Goal: Task Accomplishment & Management: Use online tool/utility

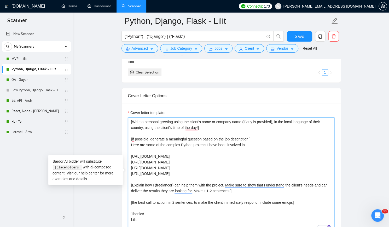
paste textarea "Rivery is a SaaS ELT platform for modern teams and data professionals."
click at [167, 153] on textarea "[Write a personal greeting using the client's name or company name (if any is p…" at bounding box center [231, 175] width 206 height 117
click at [187, 163] on textarea "[Write a personal greeting using the client's name or company name (if any is p…" at bounding box center [231, 175] width 206 height 117
click at [185, 160] on textarea "[Write a personal greeting using the client's name or company name (if any is p…" at bounding box center [231, 175] width 206 height 117
paste textarea "Compensation is a tool for managing employees and jobs and getting reports for …"
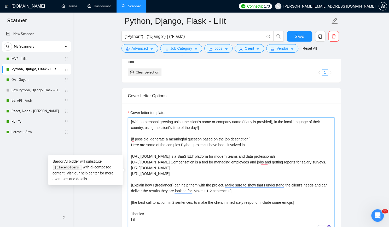
click at [191, 159] on textarea "[Write a personal greeting using the client's name or company name (if any is p…" at bounding box center [231, 175] width 206 height 117
click at [199, 166] on textarea "[Write a personal greeting using the client's name or company name (if any is p…" at bounding box center [231, 175] width 206 height 117
paste textarea "Review and Messages scraping from connected Social Networks."
click at [176, 173] on textarea "[Write a personal greeting using the client's name or company name (if any is p…" at bounding box center [231, 175] width 206 height 117
paste textarea "Shift management platform"
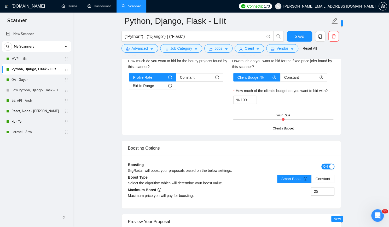
scroll to position [888, 0]
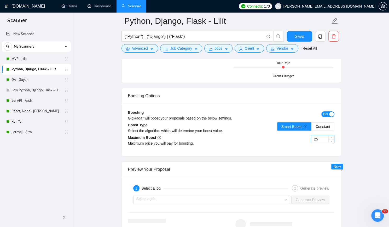
type textarea "[Write a personal greeting using the client's name or company name (if any is p…"
click at [323, 137] on input "25" at bounding box center [322, 139] width 23 height 8
type input "35"
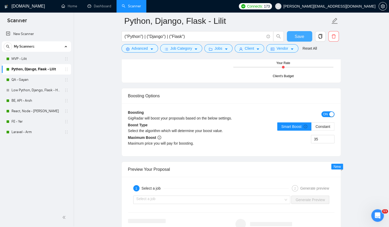
click at [300, 37] on span "Save" at bounding box center [299, 36] width 9 height 7
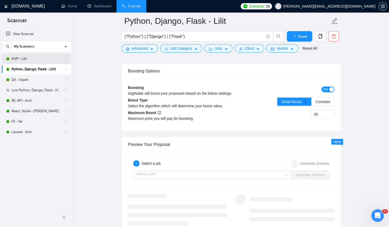
click at [36, 57] on link "MVP - Lilit" at bounding box center [36, 59] width 50 height 10
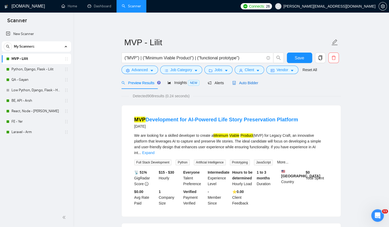
click at [247, 85] on div "Auto Bidder" at bounding box center [245, 83] width 26 height 6
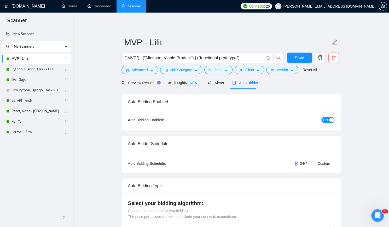
checkbox input "true"
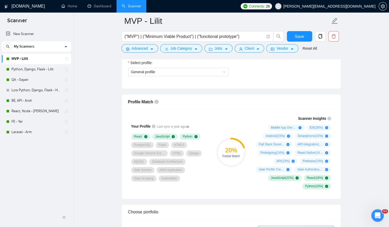
scroll to position [313, 0]
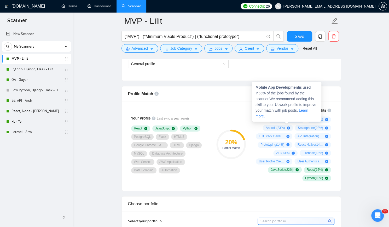
click at [301, 118] on icon "plus-circle" at bounding box center [299, 119] width 3 height 3
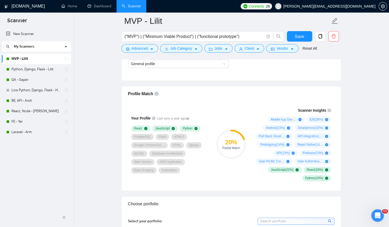
drag, startPoint x: 205, startPoint y: 167, endPoint x: 205, endPoint y: 163, distance: 4.2
click at [205, 166] on div "React JavaScript Python PostgreSQL Flask HTML5 Google Chrome Extension HTML Dja…" at bounding box center [169, 149] width 77 height 48
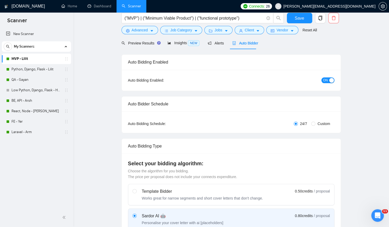
scroll to position [0, 0]
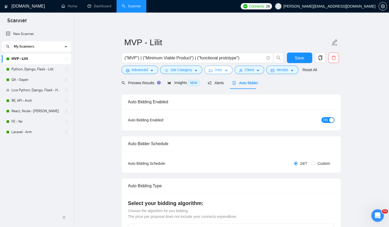
click at [225, 67] on button "Jobs" at bounding box center [218, 70] width 28 height 8
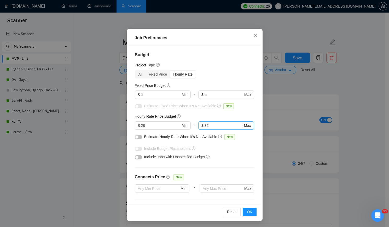
click at [210, 124] on input "32" at bounding box center [223, 125] width 38 height 6
click at [198, 113] on div "Hourly Rate Price Budget" at bounding box center [195, 116] width 120 height 6
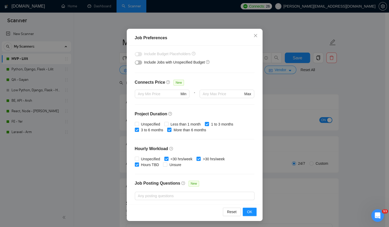
scroll to position [104, 0]
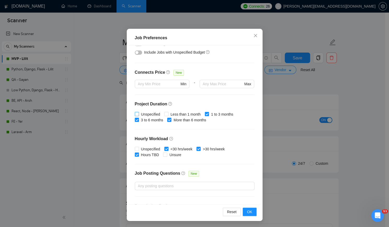
click at [154, 112] on span "Unspecified" at bounding box center [150, 114] width 23 height 6
click at [138, 112] on input "Unspecified" at bounding box center [137, 114] width 4 height 4
checkbox input "true"
click at [165, 114] on input "Less than 1 month" at bounding box center [166, 114] width 4 height 4
checkbox input "true"
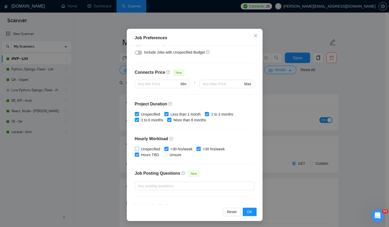
click at [135, 146] on input "Unspecified" at bounding box center [137, 148] width 4 height 4
checkbox input "true"
click at [163, 153] on input "Unsure" at bounding box center [165, 154] width 4 height 4
checkbox input "true"
click at [247, 210] on span "OK" at bounding box center [249, 212] width 5 height 6
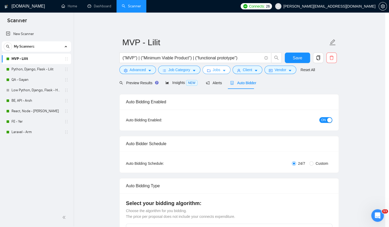
scroll to position [0, 0]
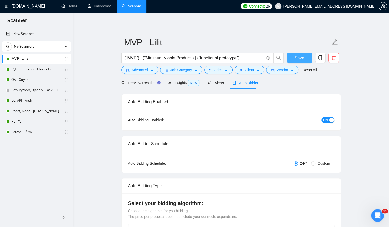
click at [296, 59] on span "Save" at bounding box center [299, 58] width 9 height 7
checkbox input "true"
click at [36, 86] on link "Low Python, Django, Flask - Hayk" at bounding box center [36, 90] width 50 height 10
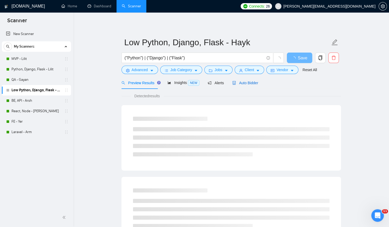
click at [241, 82] on span "Auto Bidder" at bounding box center [245, 83] width 26 height 4
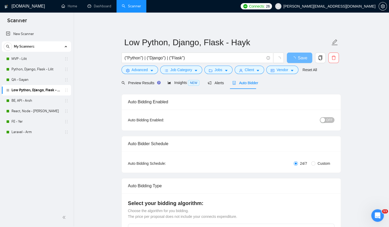
checkbox input "true"
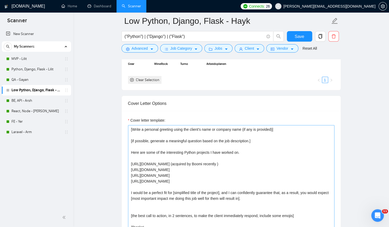
scroll to position [522, 0]
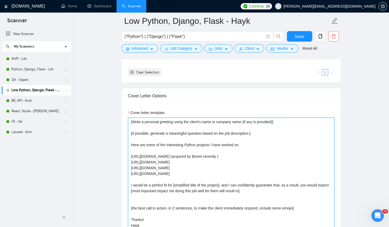
click at [180, 158] on textarea "[Write a personal greeting using the client's name or company name (if any is p…" at bounding box center [231, 175] width 206 height 117
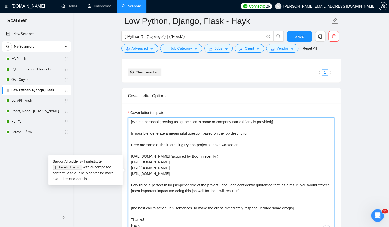
click at [187, 163] on textarea "[Write a personal greeting using the client's name or company name (if any is p…" at bounding box center [231, 175] width 206 height 117
click at [184, 170] on textarea "[Write a personal greeting using the client's name or company name (if any is p…" at bounding box center [231, 175] width 206 height 117
click at [170, 178] on textarea "[Write a personal greeting using the client's name or company name (if any is p…" at bounding box center [231, 175] width 206 height 117
click at [179, 170] on textarea "[Write a personal greeting using the client's name or company name (if any is p…" at bounding box center [231, 175] width 206 height 117
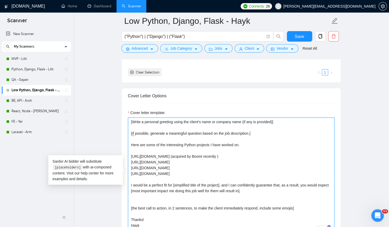
click at [179, 170] on textarea "[Write a personal greeting using the client's name or company name (if any is p…" at bounding box center [231, 175] width 206 height 117
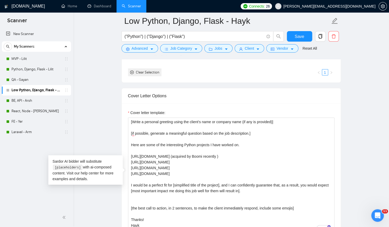
drag, startPoint x: 35, startPoint y: 68, endPoint x: 134, endPoint y: 96, distance: 103.4
click at [35, 68] on link "Python, Django, Flask - Lilit" at bounding box center [36, 69] width 50 height 10
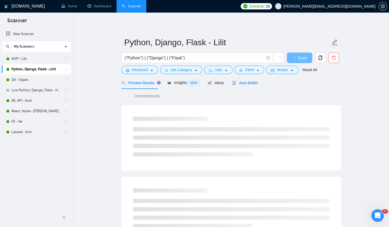
drag, startPoint x: 240, startPoint y: 81, endPoint x: 243, endPoint y: 83, distance: 3.0
click at [241, 81] on span "Auto Bidder" at bounding box center [245, 83] width 26 height 4
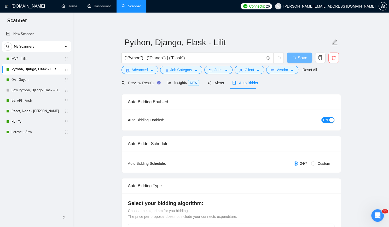
checkbox input "true"
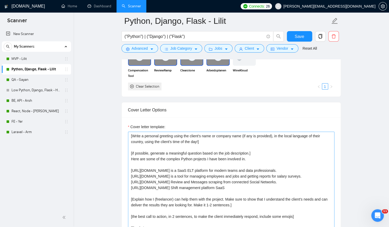
scroll to position [548, 0]
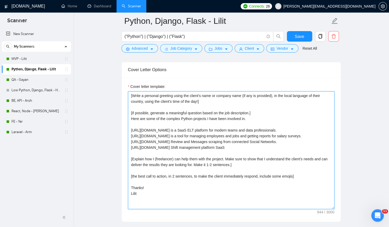
click at [231, 143] on textarea "[Write a personal greeting using the client's name or company name (if any is p…" at bounding box center [231, 149] width 206 height 117
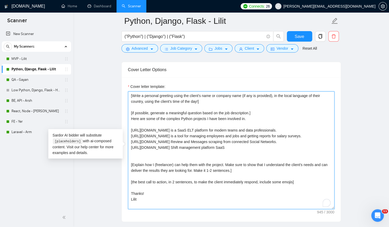
paste textarea "[URL][DOMAIN_NAME]"
paste textarea "a software platform that helps organizations manage, measure, and report on the…"
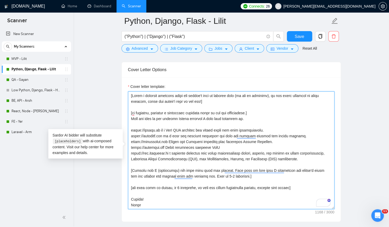
click at [201, 150] on textarea "Cover letter template:" at bounding box center [231, 149] width 206 height 117
click at [190, 156] on textarea "Cover letter template:" at bounding box center [231, 149] width 206 height 117
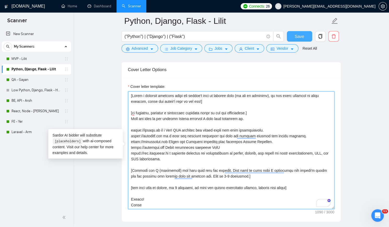
type textarea "[Write a personal greeting using the client's name or company name (if any is p…"
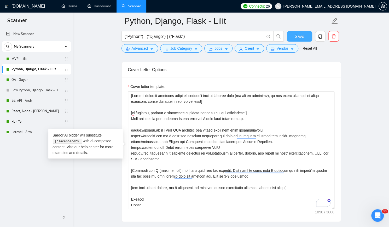
click at [301, 37] on span "Save" at bounding box center [299, 36] width 9 height 7
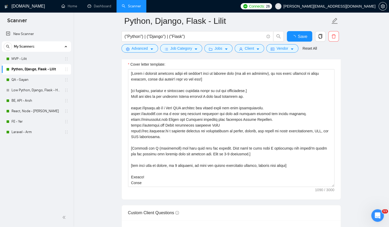
checkbox input "true"
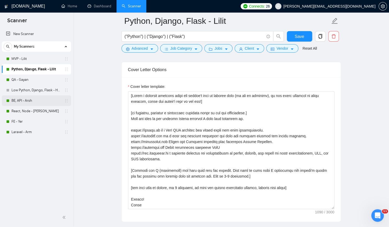
click at [29, 99] on link "BE, API - Arsh" at bounding box center [36, 100] width 50 height 10
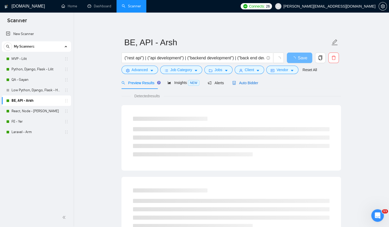
click at [245, 82] on span "Auto Bidder" at bounding box center [245, 83] width 26 height 4
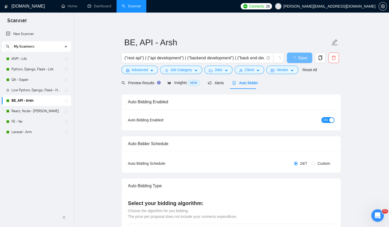
checkbox input "true"
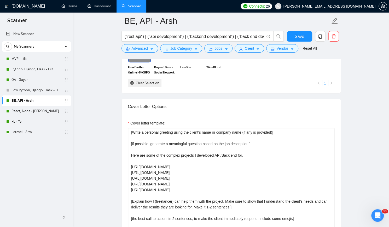
scroll to position [548, 0]
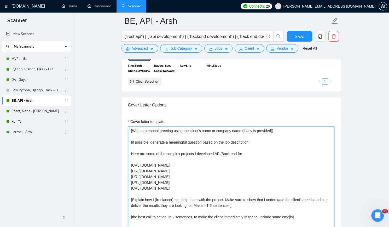
click at [179, 163] on textarea "[Write a personal greeting using the client's name or company name (if any is p…" at bounding box center [231, 184] width 206 height 117
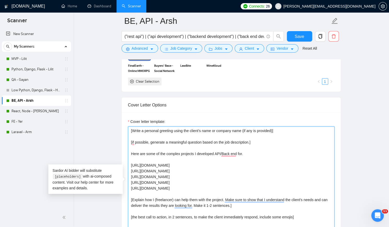
paste textarea "The largest online career community for women to find jobs, advice, and support."
click at [192, 169] on textarea "[Write a personal greeting using the client's name or company name (if any is p…" at bounding box center [231, 184] width 206 height 117
paste textarea "Collaboratous is a project management tool that helps users manage their projec…"
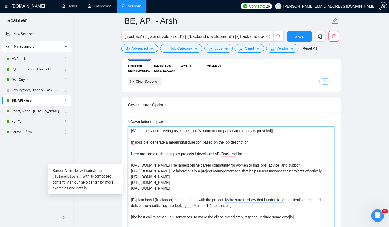
click at [186, 174] on textarea "[Write a personal greeting using the client's name or company name (if any is p…" at bounding box center [231, 184] width 206 height 117
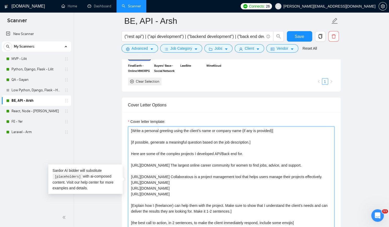
paste textarea "[URL][DOMAIN_NAME]"
paste textarea "AI-Powered Solution for Optimizing Airbnb Host Communication"
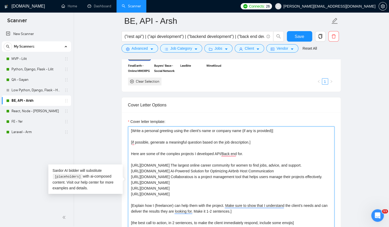
click at [181, 180] on textarea "[Write a personal greeting using the client's name or company name (if any is p…" at bounding box center [231, 184] width 206 height 117
paste textarea "s://[DOMAIN_NAME][URL]"
paste textarea "Financial document management service"
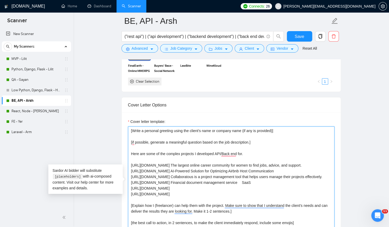
click at [274, 169] on textarea "[Write a personal greeting using the client's name or company name (if any is p…" at bounding box center [231, 184] width 206 height 117
click at [263, 180] on textarea "[Write a personal greeting using the client's name or company name (if any is p…" at bounding box center [231, 184] width 206 height 117
click at [130, 186] on textarea "[Write a personal greeting using the client's name or company name (if any is p…" at bounding box center [231, 184] width 206 height 117
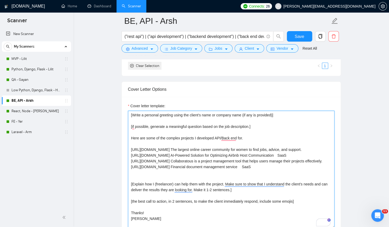
scroll to position [601, 0]
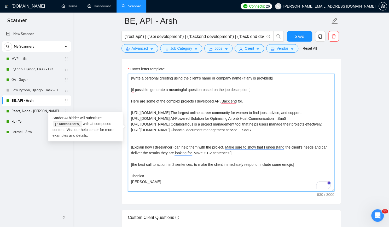
click at [131, 117] on textarea "[Write a personal greeting using the client's name or company name (if any is p…" at bounding box center [231, 132] width 206 height 117
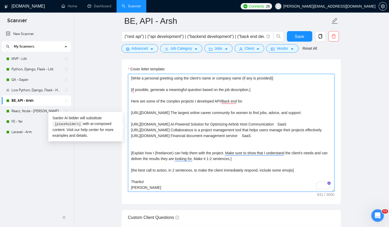
paste textarea "[URL][DOMAIN_NAME]"
paste textarea "Rivery is a SaaS ELT platform for modern teams and data professionals."
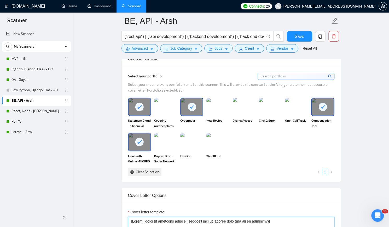
scroll to position [444, 0]
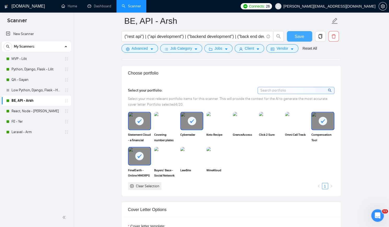
type textarea "[Write a personal greeting using the client's name or company name (if any is p…"
click at [298, 37] on span "Save" at bounding box center [299, 36] width 9 height 7
click at [30, 110] on link "React, Node - [PERSON_NAME]" at bounding box center [36, 111] width 50 height 10
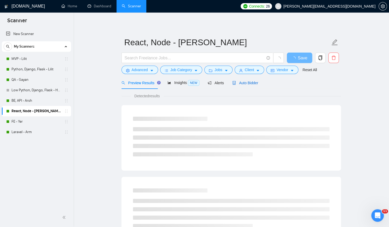
click at [248, 85] on span "Auto Bidder" at bounding box center [245, 83] width 26 height 4
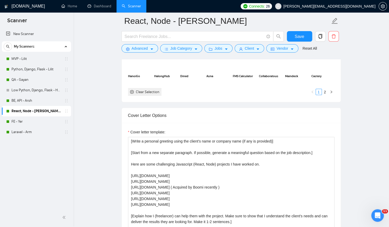
scroll to position [548, 0]
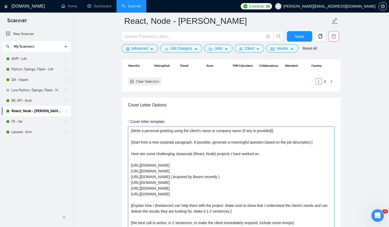
click at [214, 161] on textarea "[Write a personal greeting using the client's name or company name (if any is p…" at bounding box center [231, 184] width 206 height 117
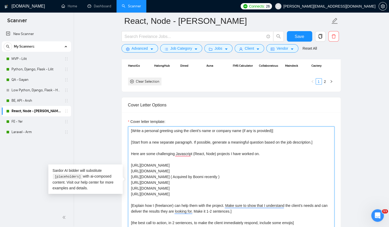
paste textarea "An online marketplace for manufacturers and buyers."
click at [191, 168] on textarea "[Write a personal greeting using the client's name or company name (if any is p…" at bounding box center [231, 184] width 206 height 117
paste textarea "SaaS for photographers and videographers."
click at [166, 168] on textarea "[Write a personal greeting using the client's name or company name (if any is p…" at bounding box center [231, 184] width 206 height 117
click at [157, 175] on textarea "[Write a personal greeting using the client's name or company name (if any is p…" at bounding box center [231, 184] width 206 height 117
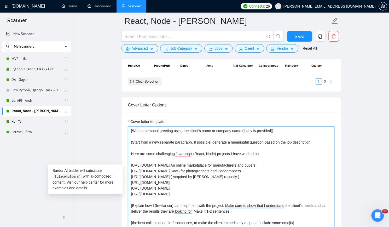
paste textarea "Rivery is a SaaS ELT platform for modern teams and data professionals."
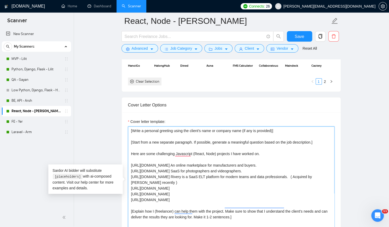
paste textarea "Platform for IoT devices to improve roadway safety"
click at [161, 180] on textarea "[Write a personal greeting using the client's name or company name (if any is p…" at bounding box center [231, 184] width 206 height 117
click at [184, 186] on textarea "[Write a personal greeting using the client's name or company name (if any is p…" at bounding box center [231, 184] width 206 height 117
type textarea "[Write a personal greeting using the client's name or company name (if any is p…"
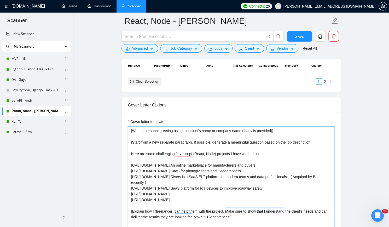
scroll to position [548, 0]
